Goal: Navigation & Orientation: Understand site structure

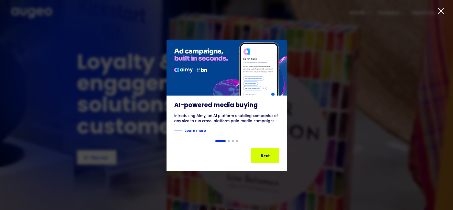
click at [304, 87] on div "1 of 4" at bounding box center [226, 105] width 453 height 131
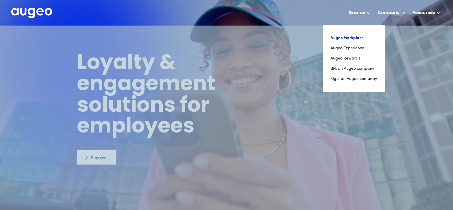
click at [358, 38] on link "Augeo Workplace" at bounding box center [353, 38] width 47 height 10
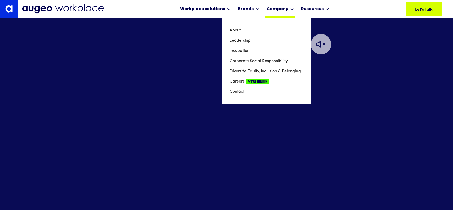
scroll to position [172, 0]
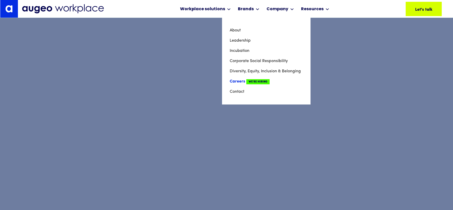
click at [237, 82] on link "Careers We're Hiring" at bounding box center [266, 81] width 73 height 10
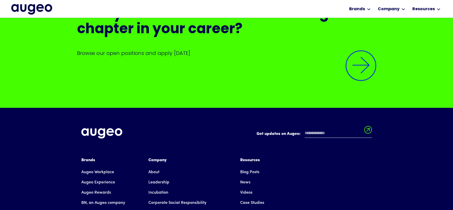
scroll to position [1276, 0]
click at [357, 70] on img at bounding box center [360, 65] width 43 height 43
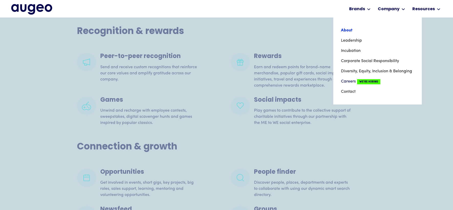
scroll to position [994, 0]
click at [348, 29] on link "About" at bounding box center [377, 30] width 73 height 10
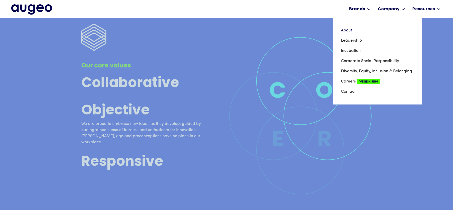
scroll to position [1362, 0]
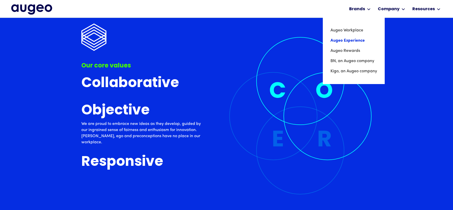
click at [357, 41] on link "Augeo Experience" at bounding box center [353, 41] width 47 height 10
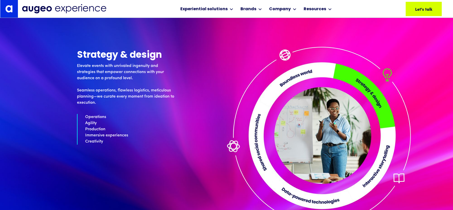
scroll to position [1313, 0]
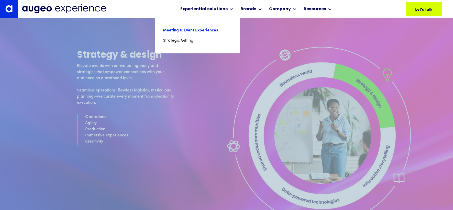
click at [190, 31] on link "Meeting & Event Experiences" at bounding box center [197, 30] width 69 height 10
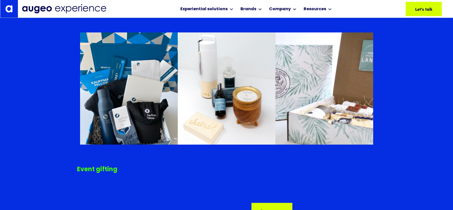
scroll to position [2356, 0]
